Goal: Information Seeking & Learning: Learn about a topic

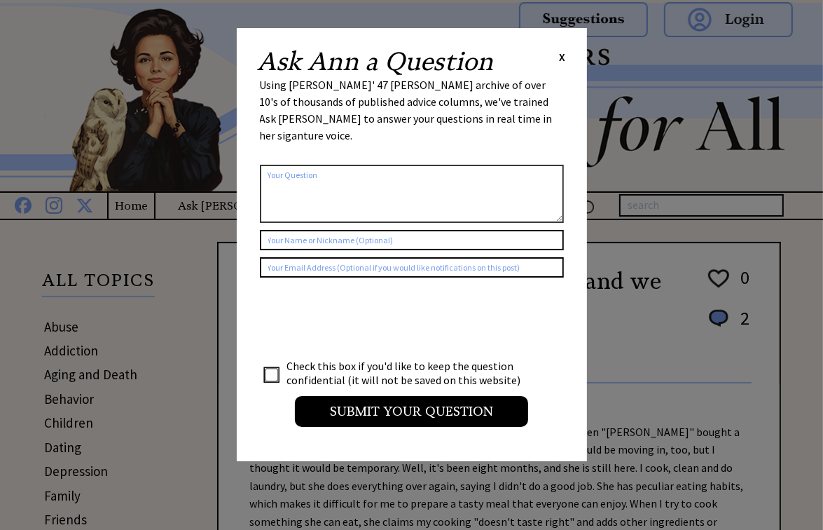
click at [562, 58] on span "X" at bounding box center [563, 57] width 6 height 14
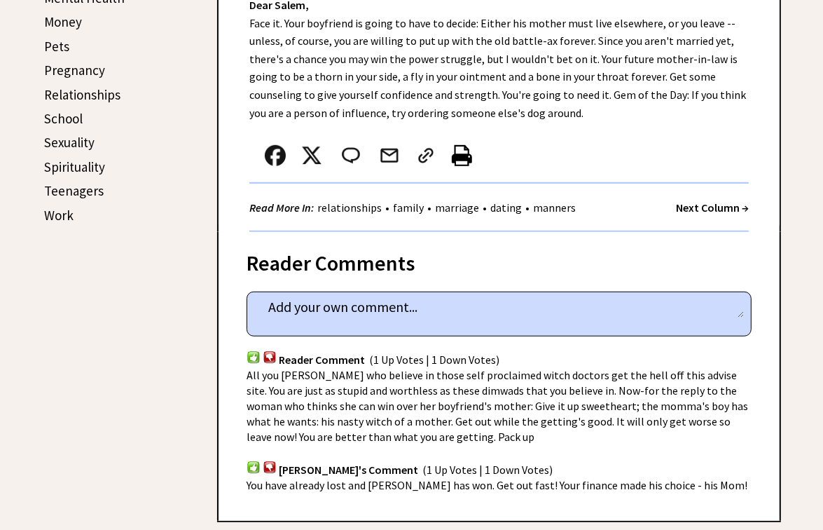
scroll to position [649, 0]
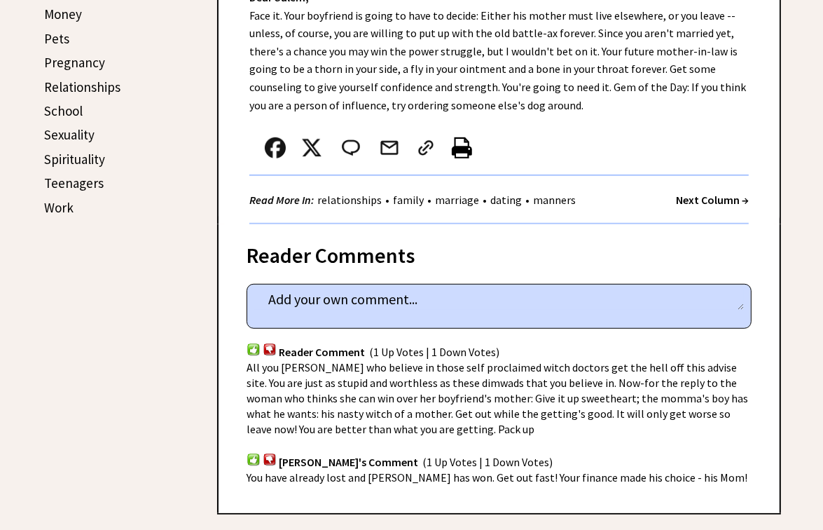
click at [711, 193] on strong "Next Column →" at bounding box center [712, 200] width 73 height 14
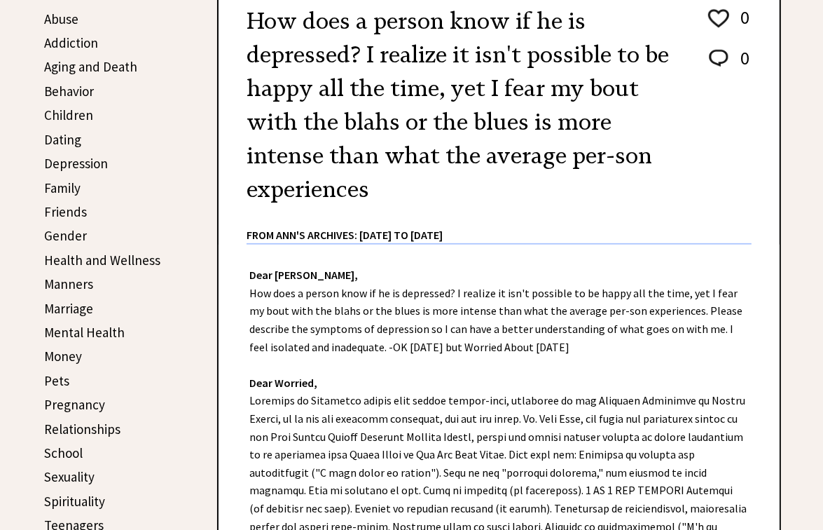
scroll to position [314, 0]
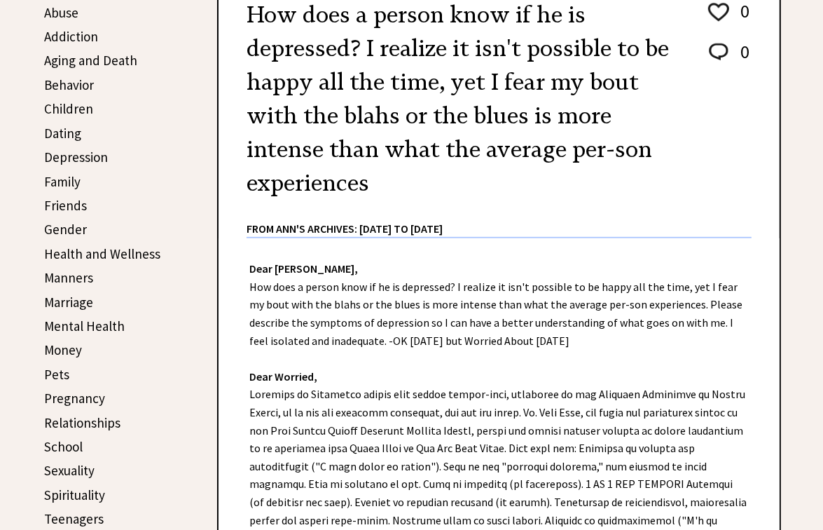
drag, startPoint x: 822, startPoint y: 132, endPoint x: 822, endPoint y: 141, distance: 9.1
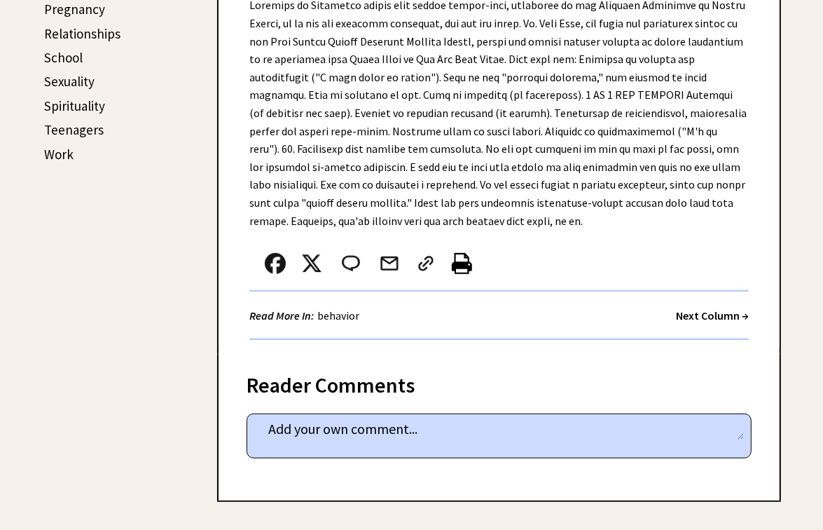
scroll to position [706, 0]
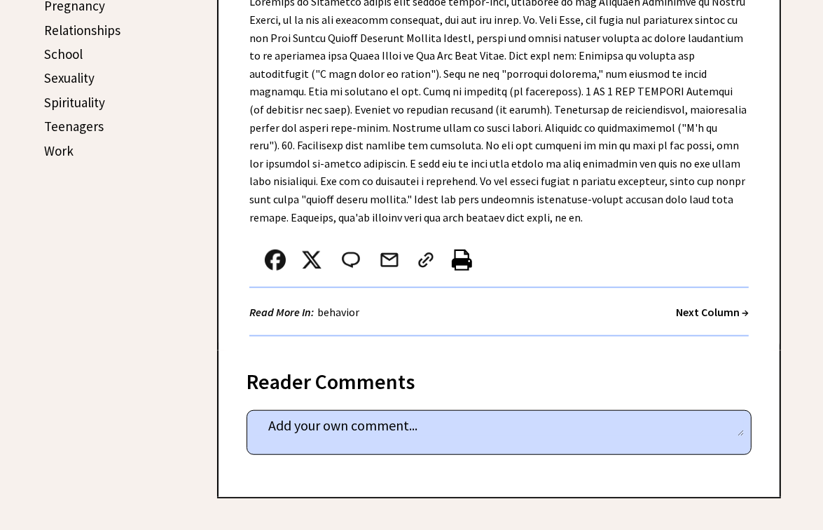
click at [709, 310] on strong "Next Column →" at bounding box center [712, 312] width 73 height 14
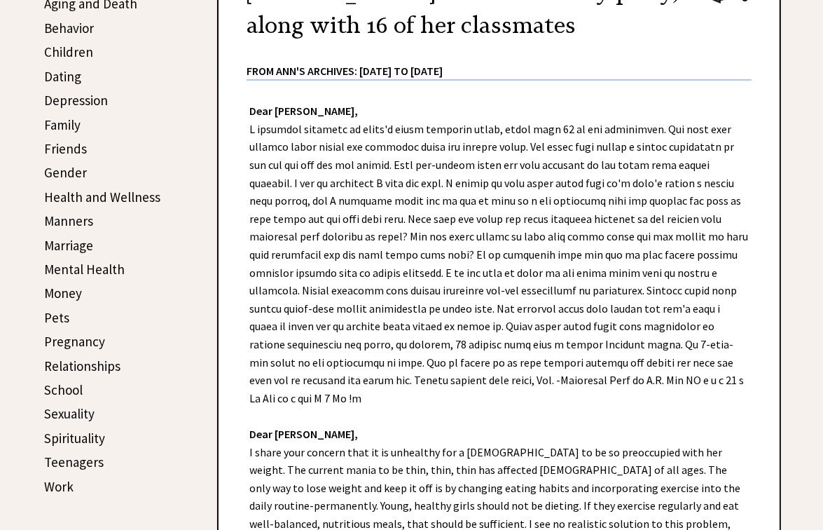
scroll to position [380, 0]
